Goal: Task Accomplishment & Management: Use online tool/utility

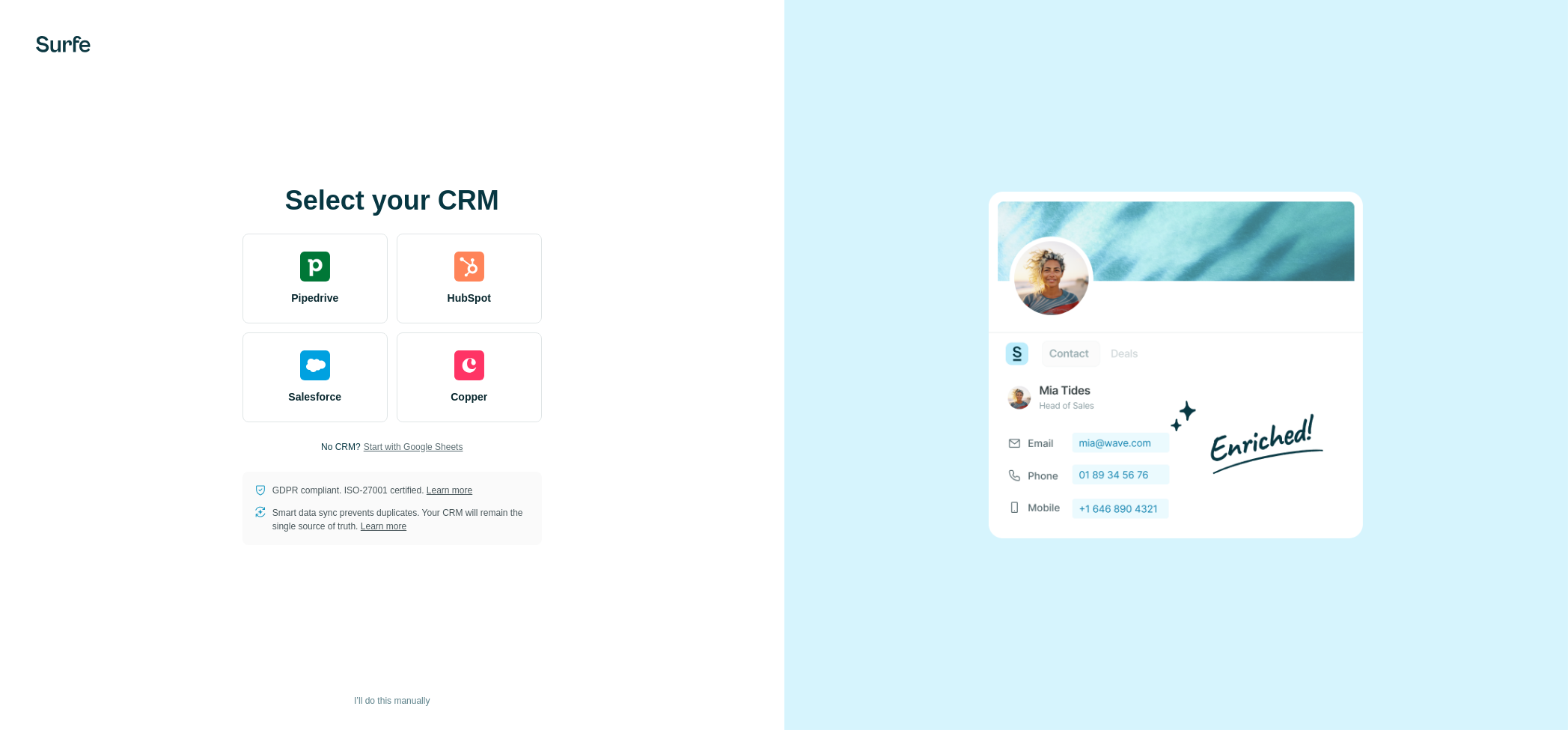
click at [412, 444] on span "Start with Google Sheets" at bounding box center [413, 447] width 100 height 14
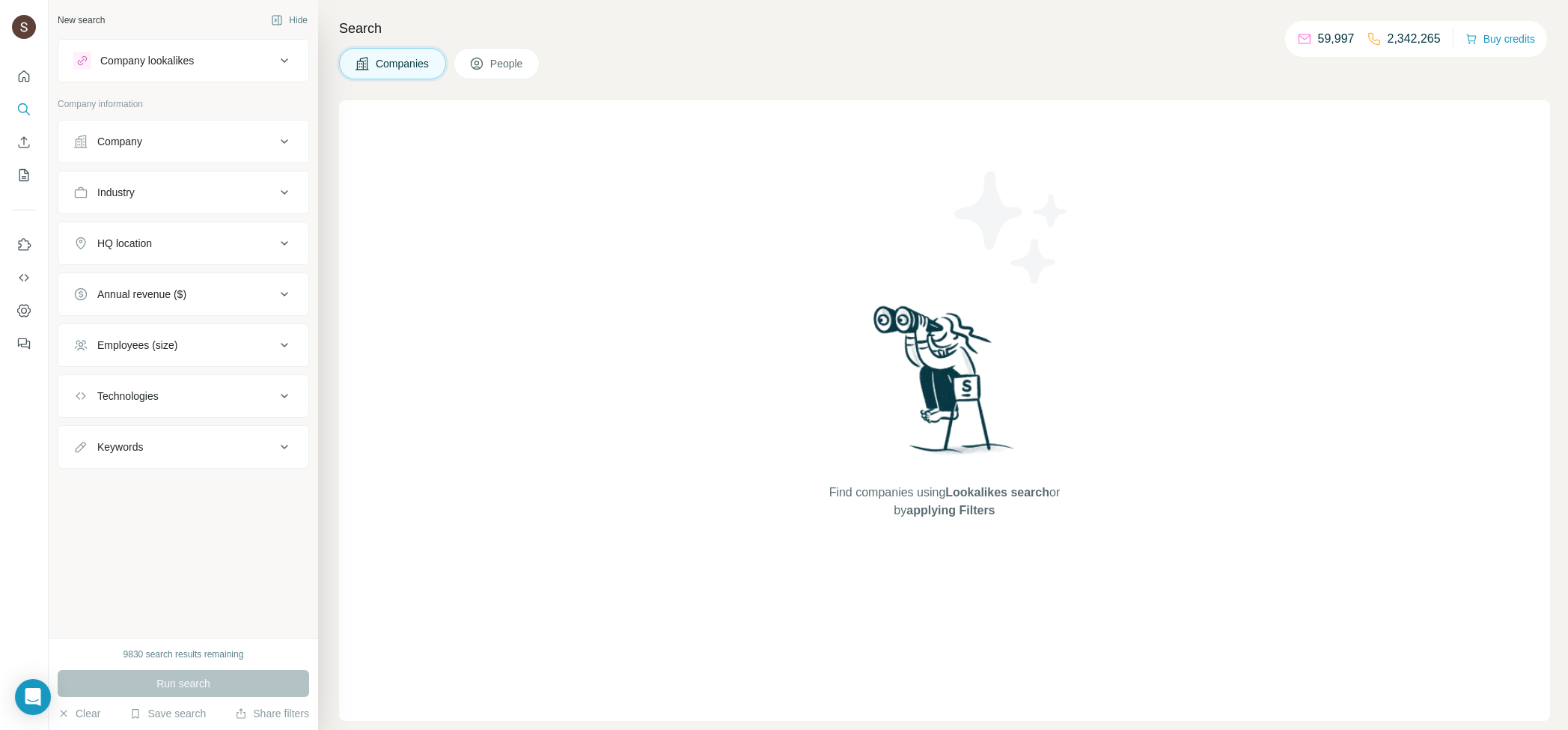
click at [217, 140] on div "Company" at bounding box center [174, 141] width 202 height 15
